Goal: Check status: Check status

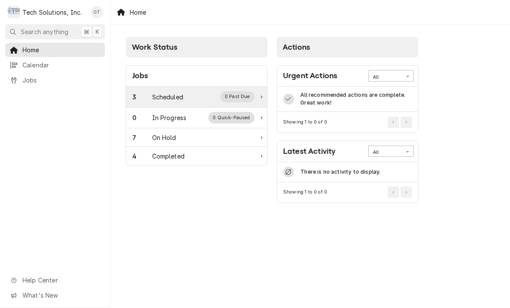
click at [235, 90] on div "3 Scheduled 0 Past Due" at bounding box center [196, 97] width 141 height 21
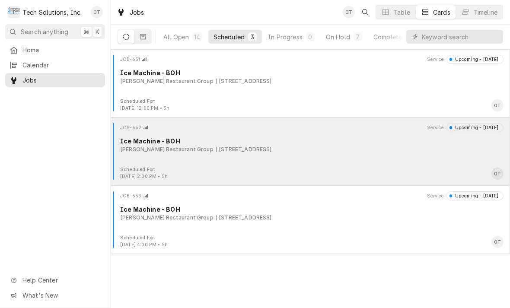
click at [358, 148] on div "Flynn Restaurant Group 65 Liberty Square, Hurricane, WV 25526" at bounding box center [311, 150] width 383 height 8
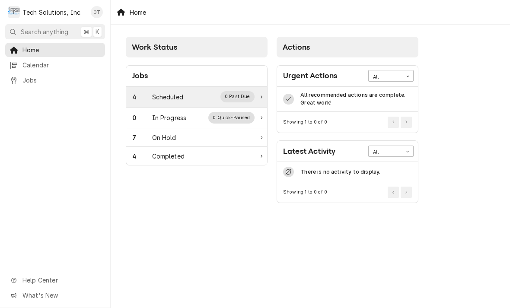
click at [179, 94] on div "Scheduled" at bounding box center [167, 96] width 31 height 9
